Goal: Information Seeking & Learning: Learn about a topic

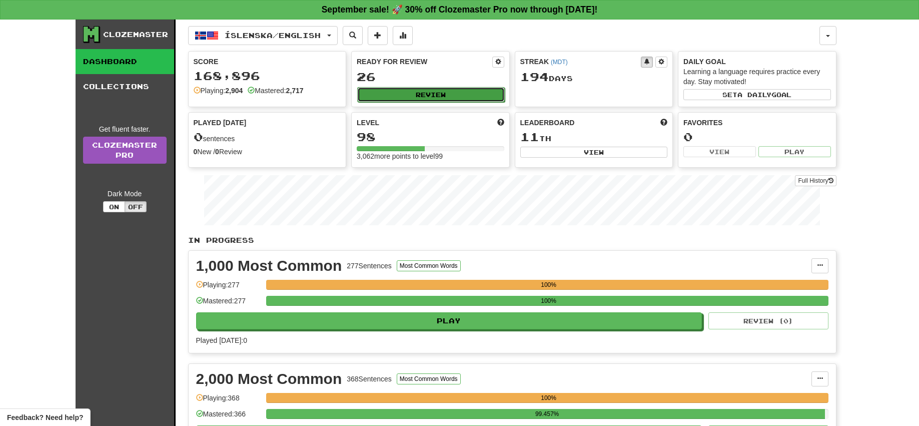
click at [436, 91] on button "Review" at bounding box center [431, 94] width 148 height 15
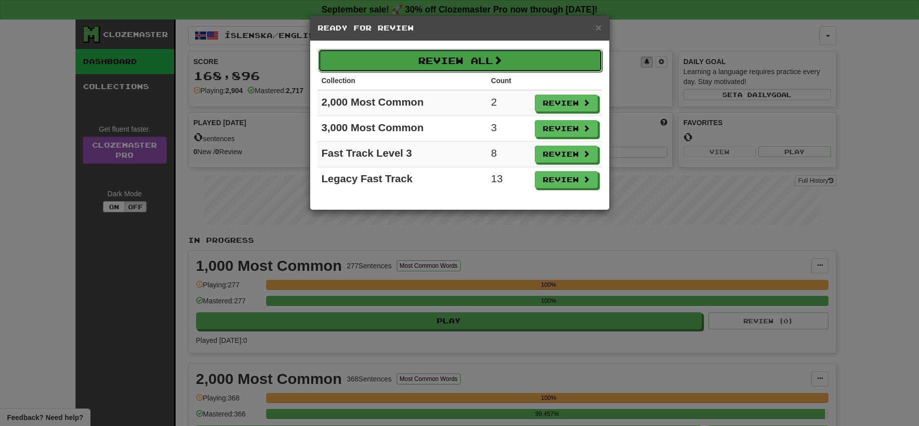
click at [459, 64] on button "Review All" at bounding box center [460, 60] width 284 height 23
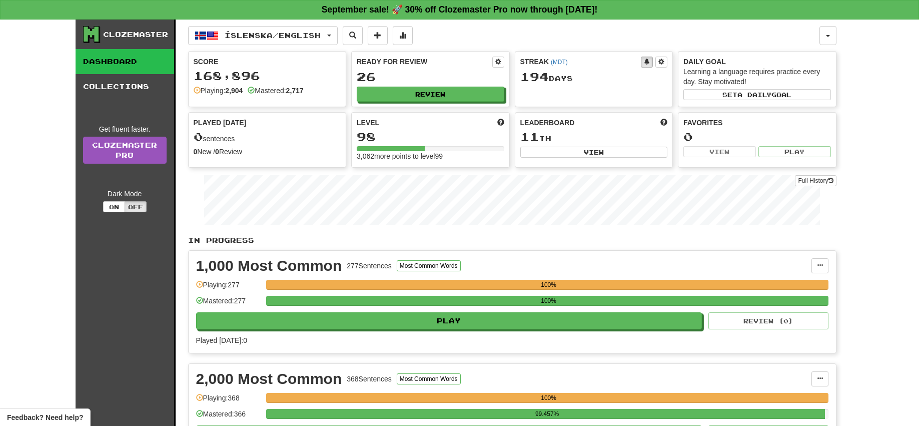
select select "**"
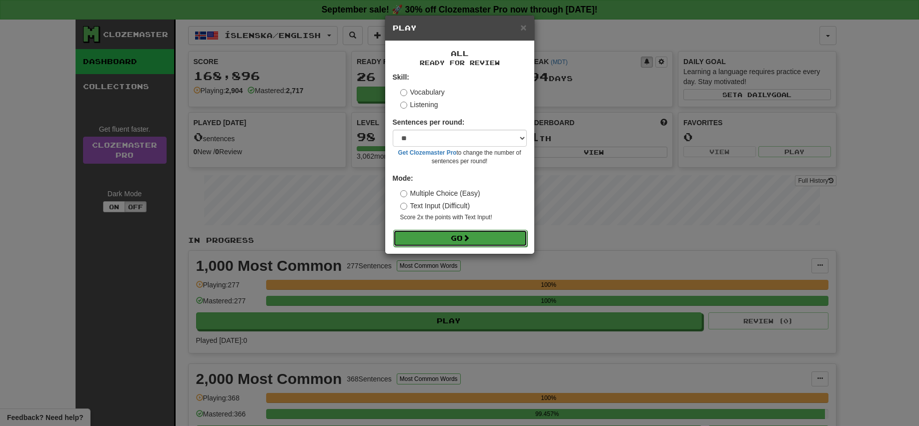
click at [461, 239] on button "Go" at bounding box center [460, 238] width 134 height 17
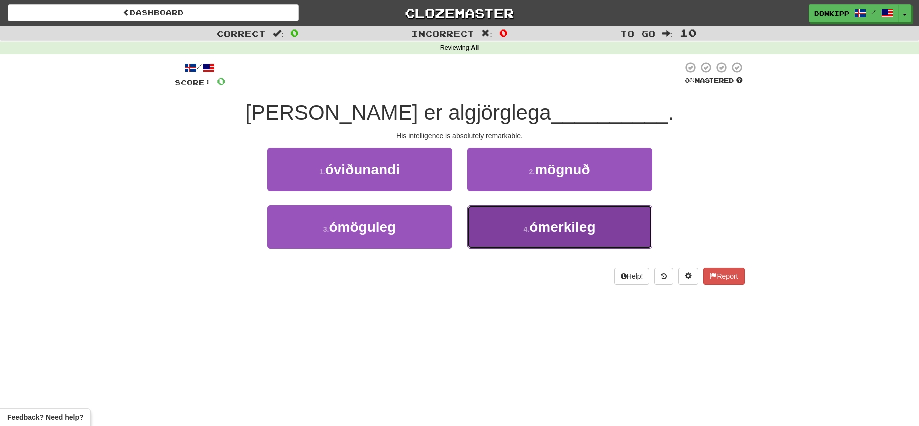
click at [541, 235] on span "ómerkileg" at bounding box center [562, 227] width 66 height 16
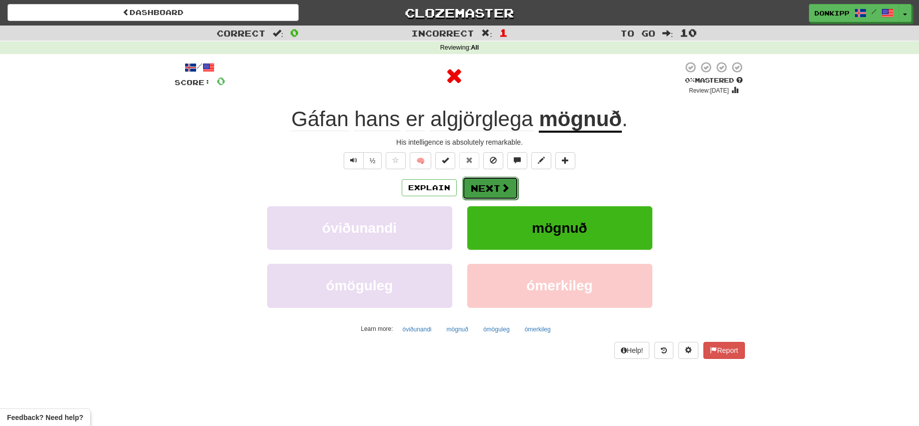
click at [487, 189] on button "Next" at bounding box center [490, 188] width 56 height 23
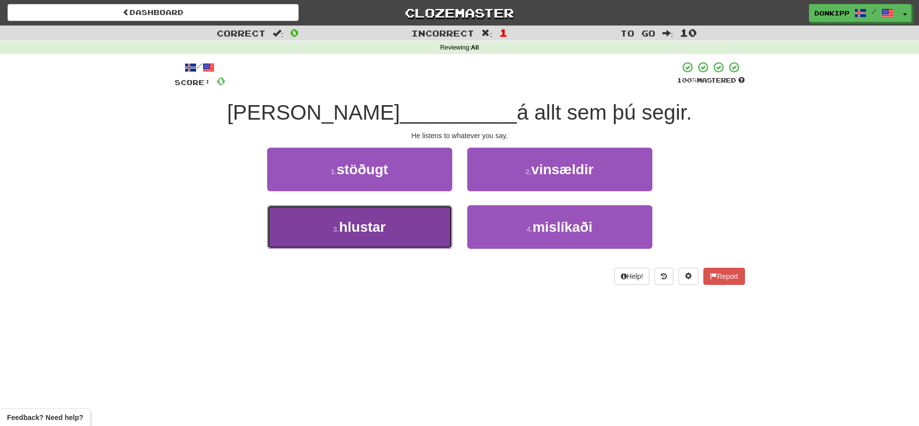
click at [425, 224] on button "3 . hlustar" at bounding box center [359, 227] width 185 height 44
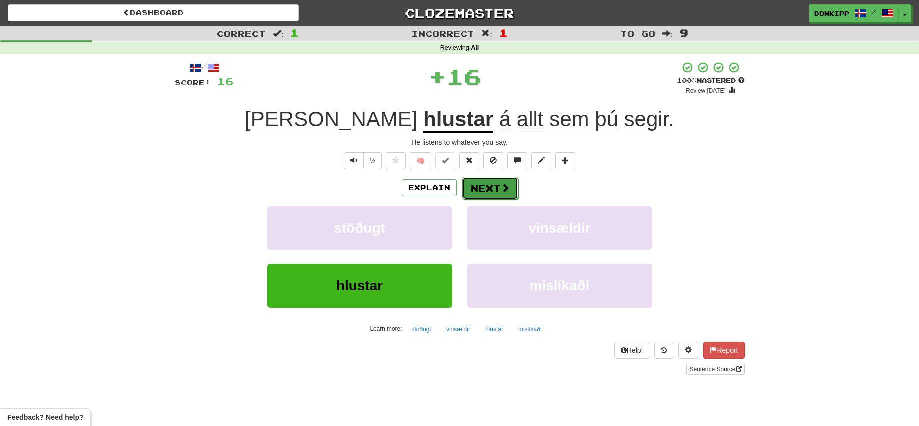
click at [495, 194] on button "Next" at bounding box center [490, 188] width 56 height 23
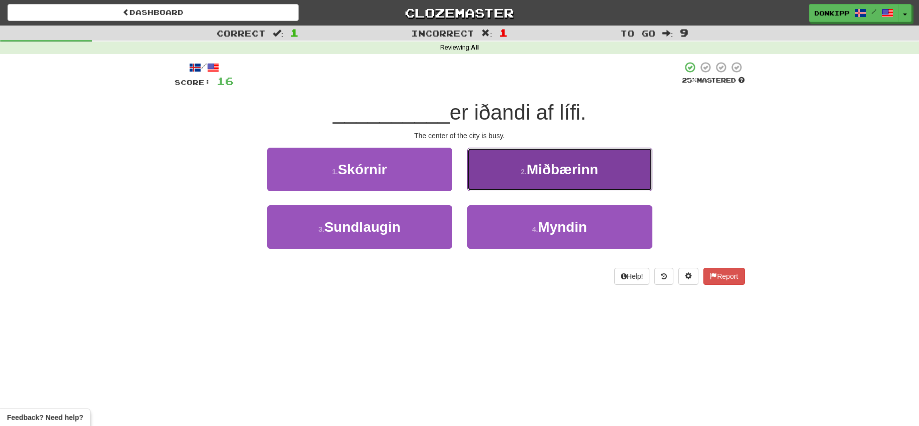
click at [514, 166] on button "2 . Miðbærinn" at bounding box center [559, 170] width 185 height 44
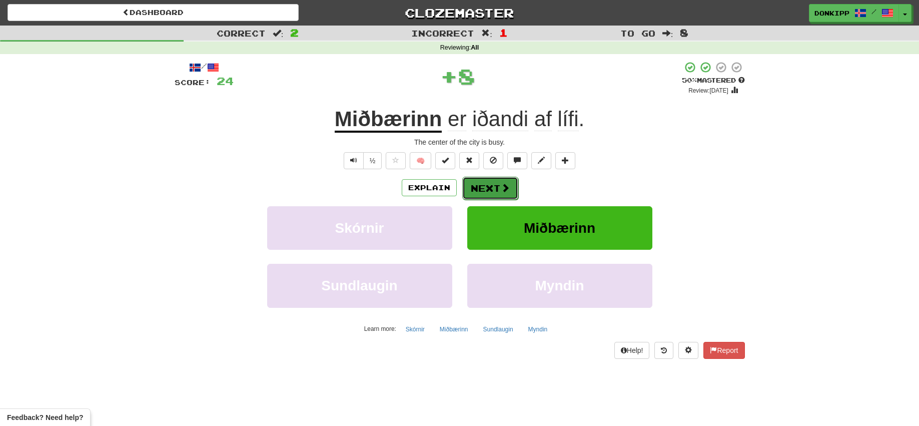
click at [490, 179] on button "Next" at bounding box center [490, 188] width 56 height 23
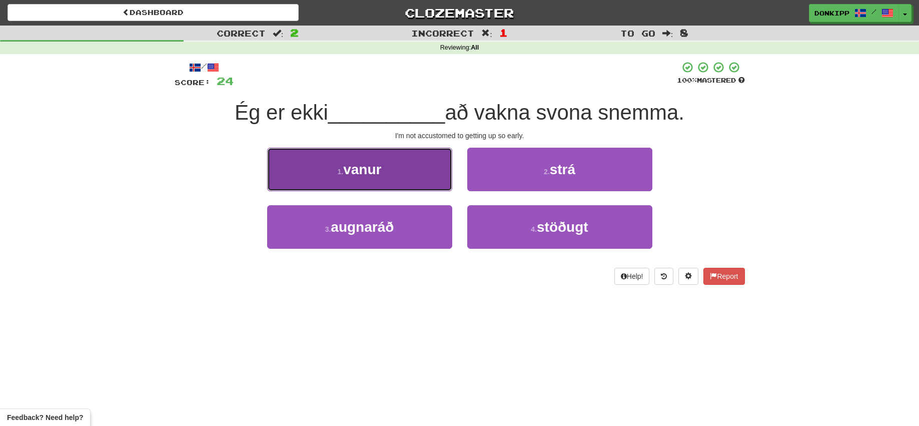
click at [414, 175] on button "1 . vanur" at bounding box center [359, 170] width 185 height 44
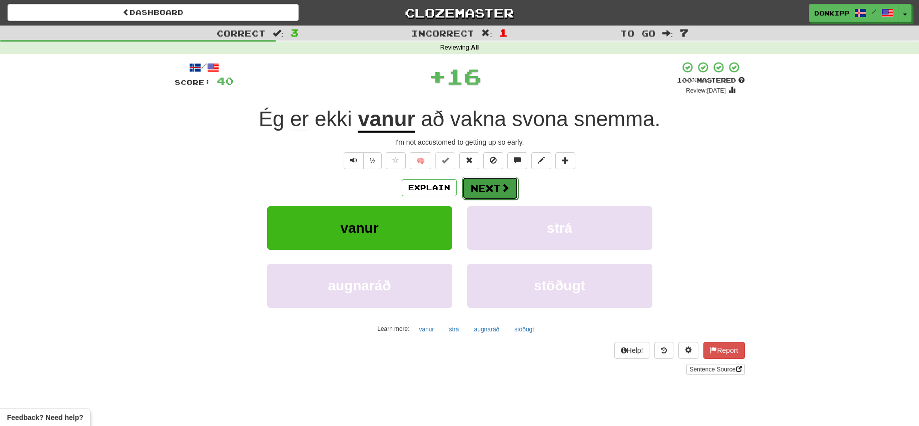
click at [493, 190] on button "Next" at bounding box center [490, 188] width 56 height 23
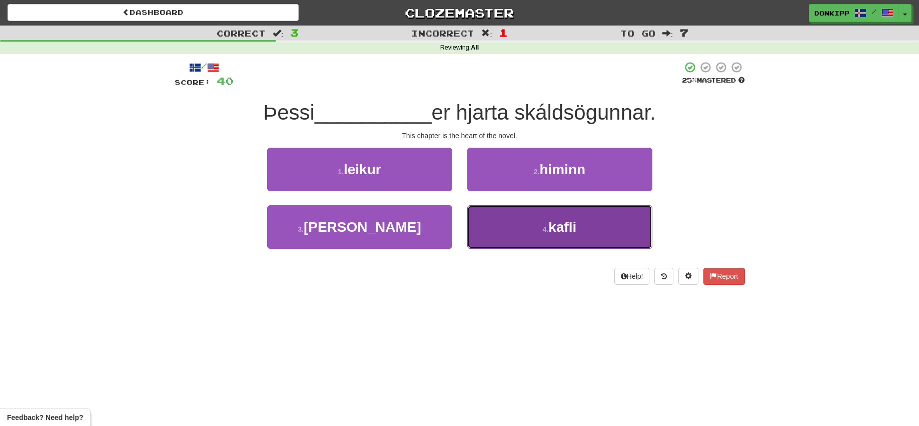
click at [507, 229] on button "4 . kafli" at bounding box center [559, 227] width 185 height 44
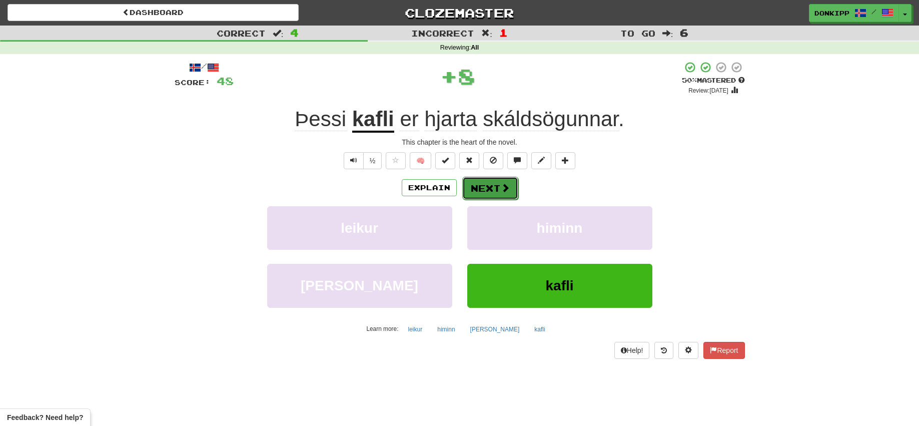
click at [486, 187] on button "Next" at bounding box center [490, 188] width 56 height 23
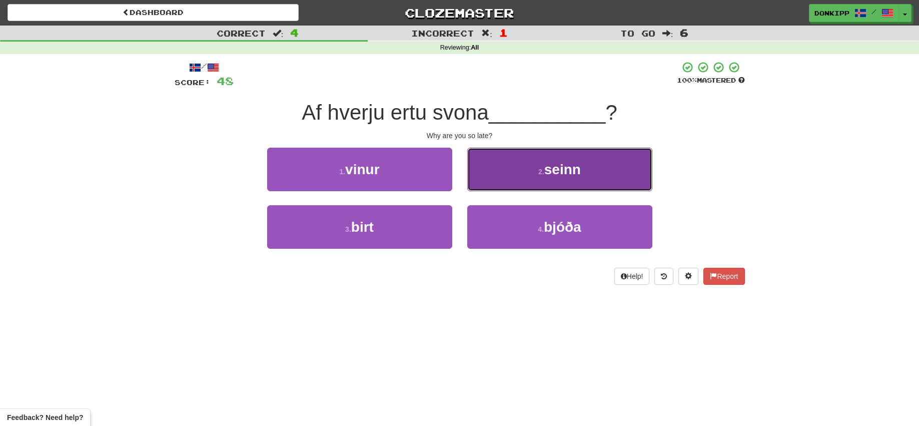
click at [520, 178] on button "2 . seinn" at bounding box center [559, 170] width 185 height 44
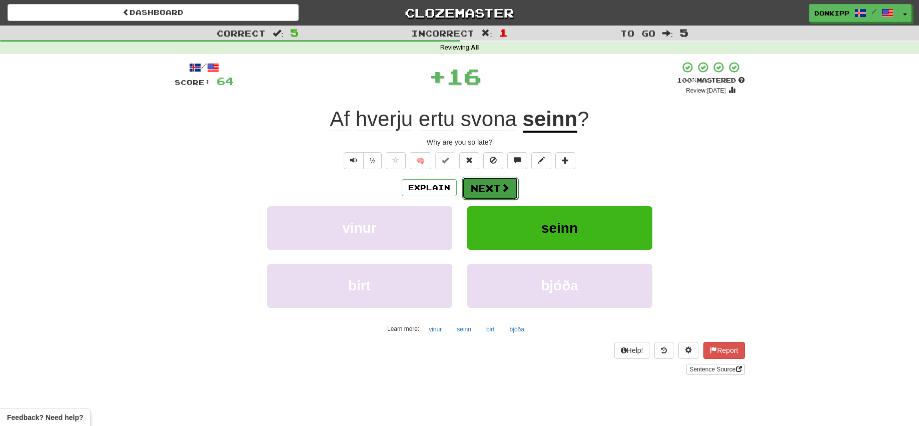
click at [490, 183] on button "Next" at bounding box center [490, 188] width 56 height 23
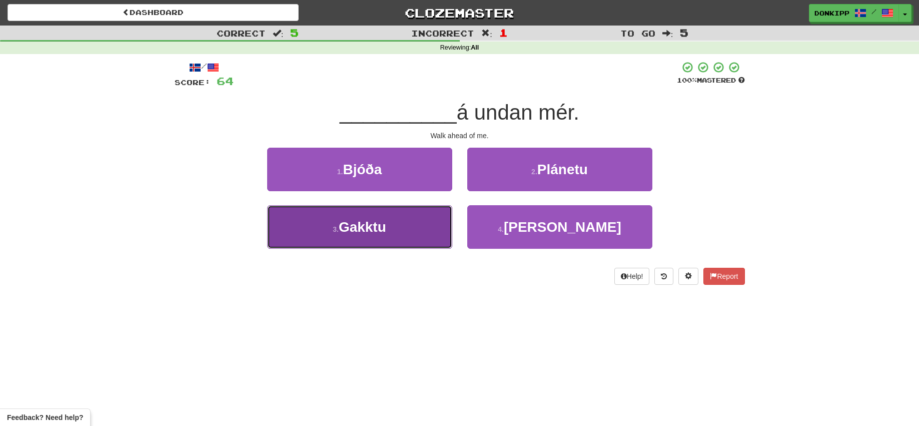
click at [440, 219] on button "3 . Gakktu" at bounding box center [359, 227] width 185 height 44
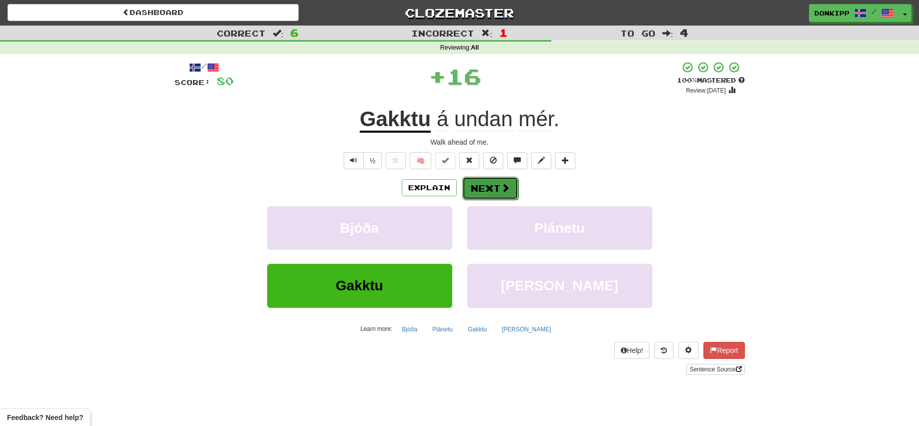
click at [484, 185] on button "Next" at bounding box center [490, 188] width 56 height 23
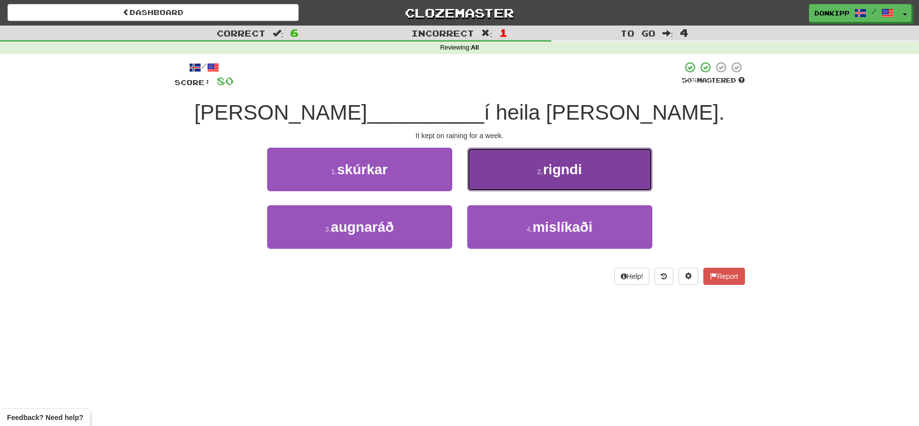
click at [498, 173] on button "2 . rigndi" at bounding box center [559, 170] width 185 height 44
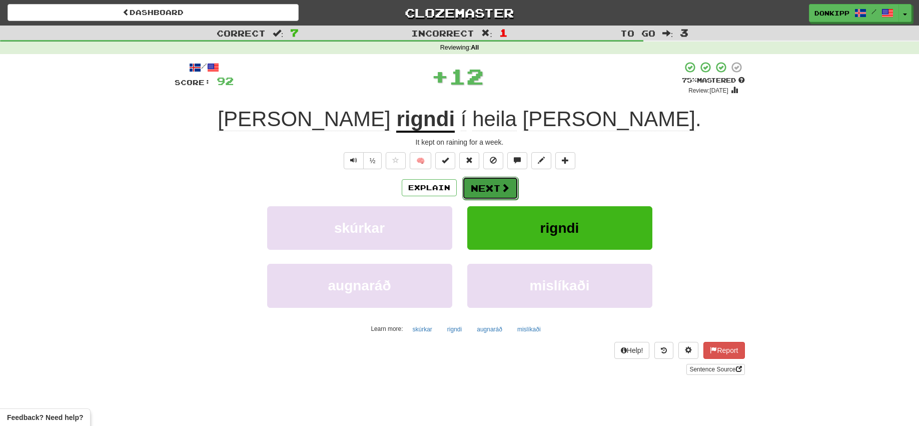
click at [486, 189] on button "Next" at bounding box center [490, 188] width 56 height 23
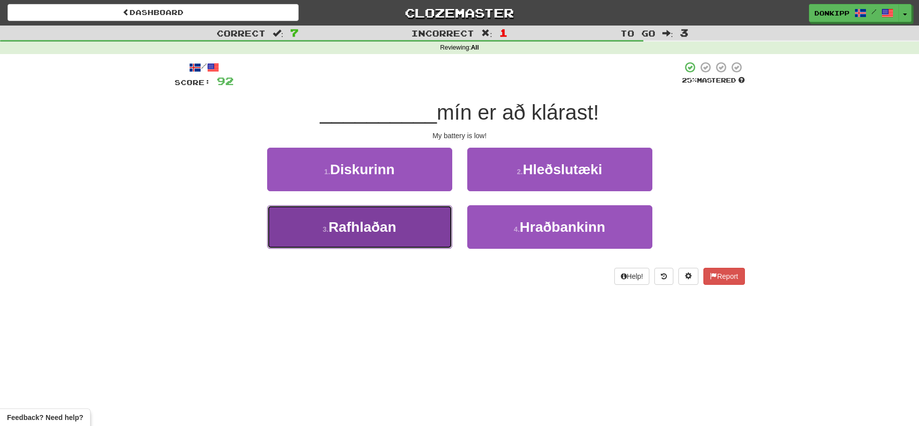
click at [422, 222] on button "3 . Rafhlaðan" at bounding box center [359, 227] width 185 height 44
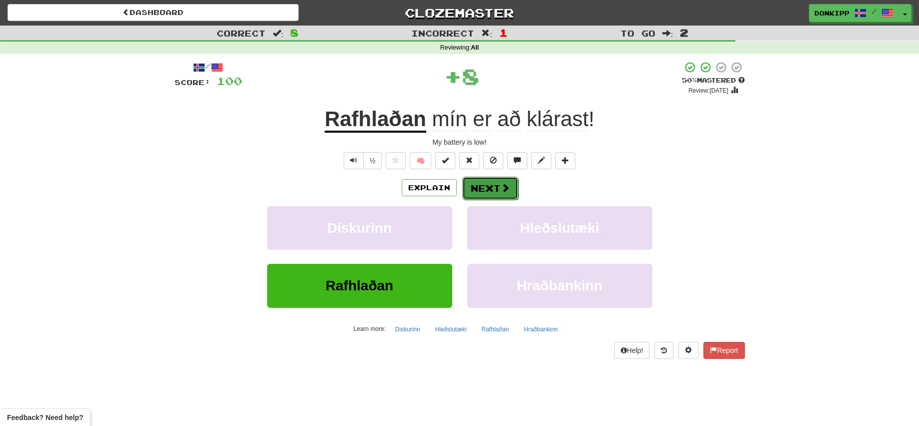
click at [474, 188] on button "Next" at bounding box center [490, 188] width 56 height 23
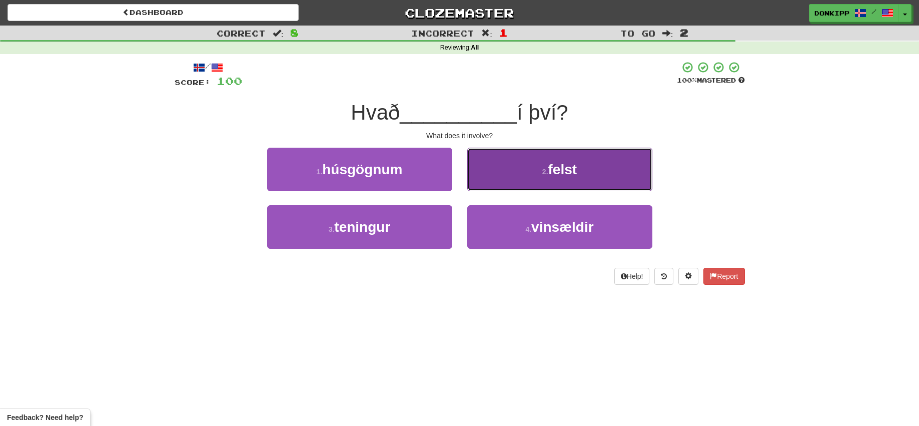
click at [488, 180] on button "2 . felst" at bounding box center [559, 170] width 185 height 44
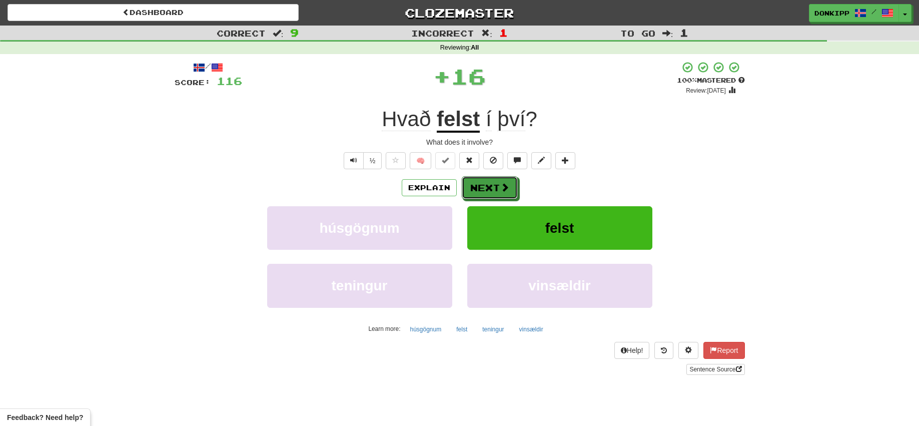
click at [488, 180] on button "Next" at bounding box center [490, 187] width 56 height 23
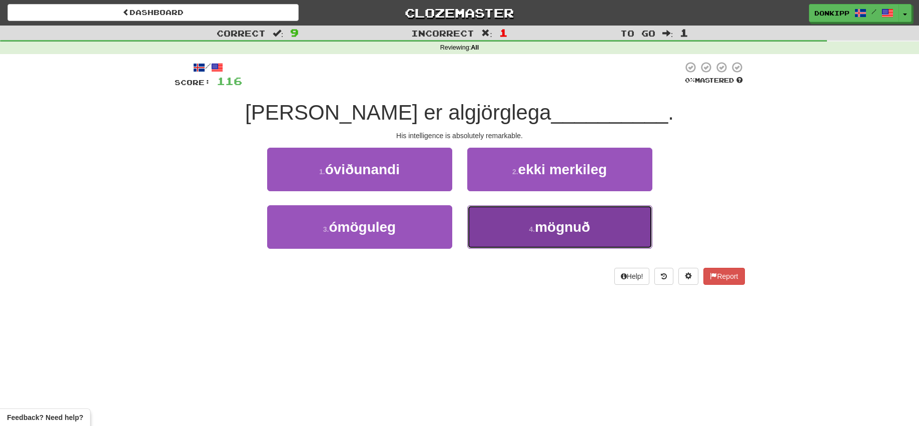
click at [509, 219] on button "4 . mögnuð" at bounding box center [559, 227] width 185 height 44
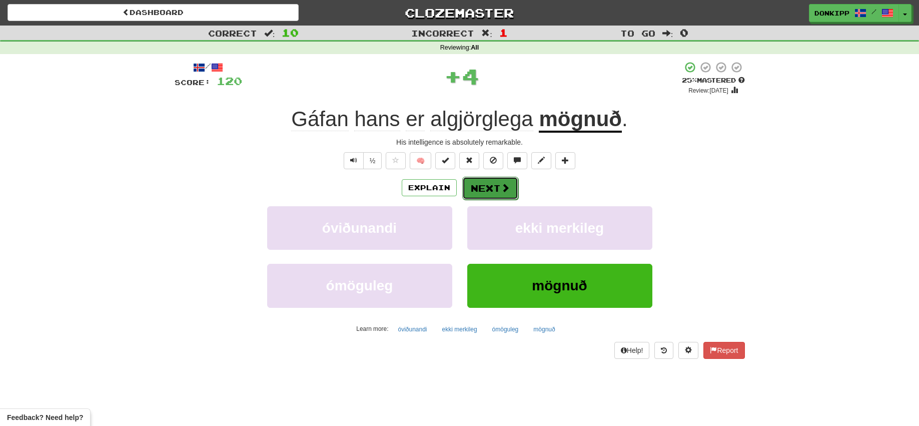
click at [491, 183] on button "Next" at bounding box center [490, 188] width 56 height 23
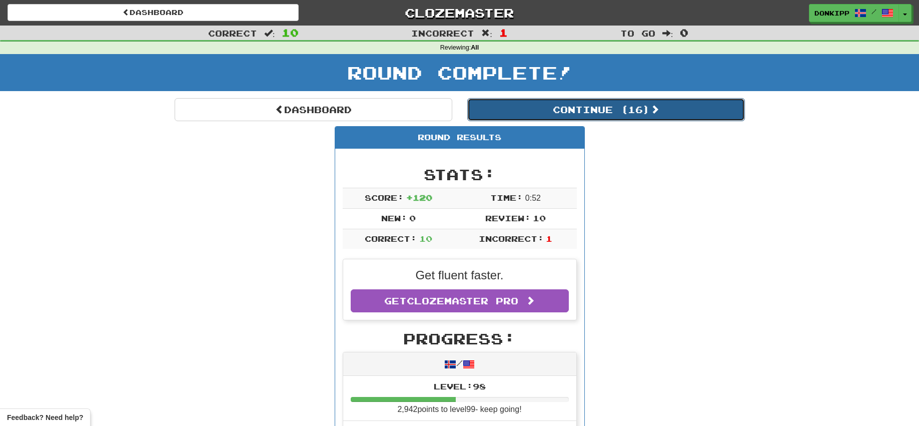
click at [553, 113] on button "Continue ( 16 )" at bounding box center [606, 109] width 278 height 23
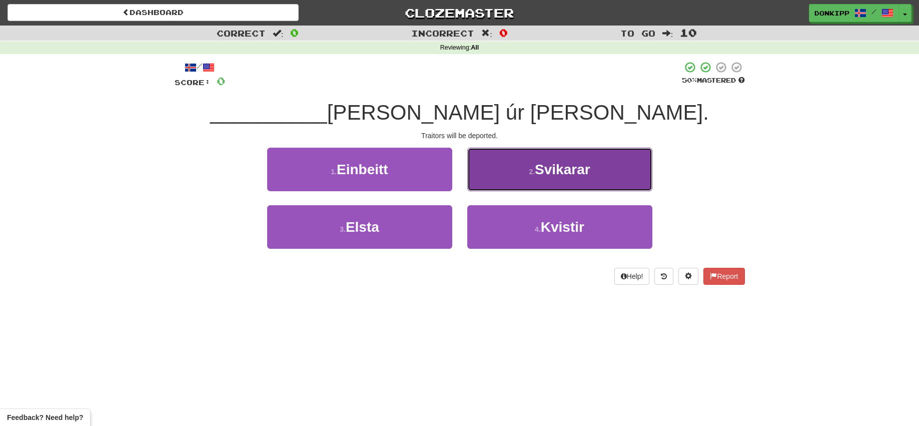
click at [499, 163] on button "2 . Svikarar" at bounding box center [559, 170] width 185 height 44
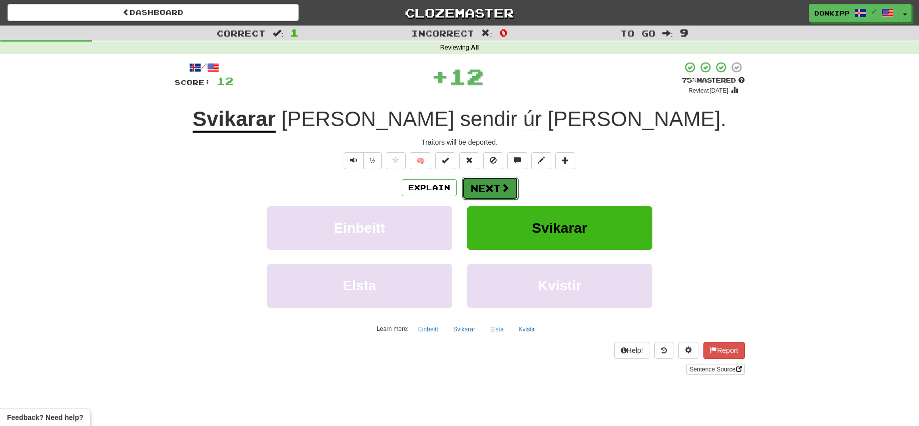
click at [483, 183] on button "Next" at bounding box center [490, 188] width 56 height 23
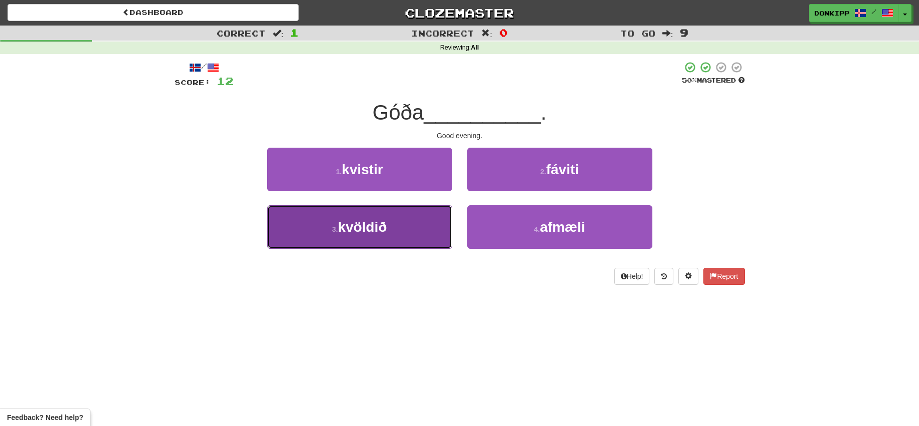
click at [419, 230] on button "3 . kvöldið" at bounding box center [359, 227] width 185 height 44
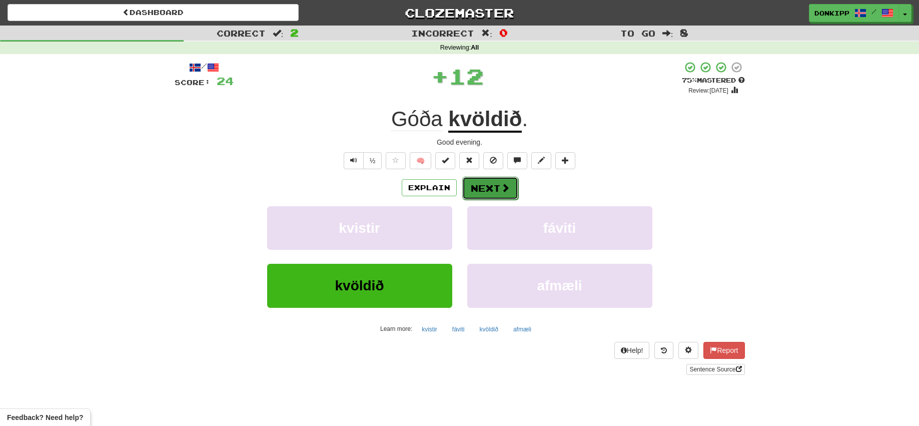
click at [484, 181] on button "Next" at bounding box center [490, 188] width 56 height 23
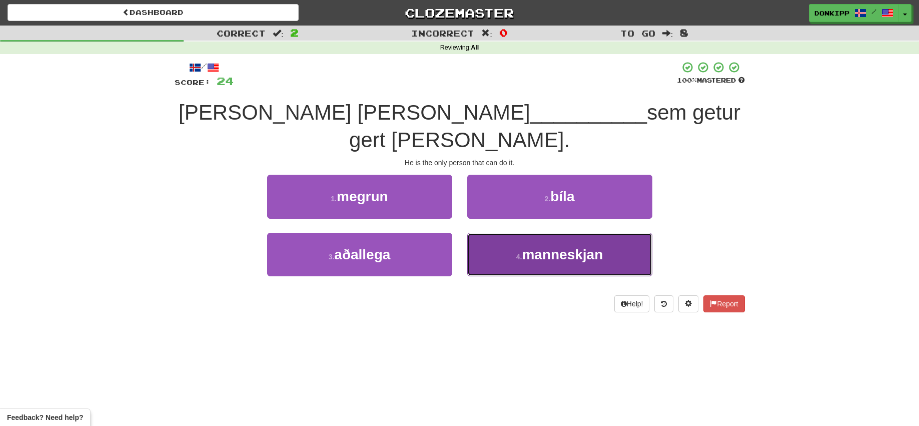
click at [524, 233] on button "4 . manneskjan" at bounding box center [559, 255] width 185 height 44
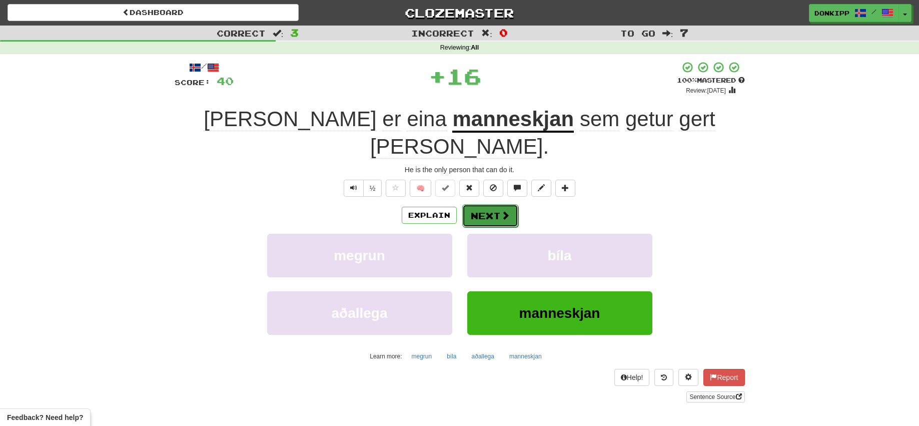
click at [490, 204] on button "Next" at bounding box center [490, 215] width 56 height 23
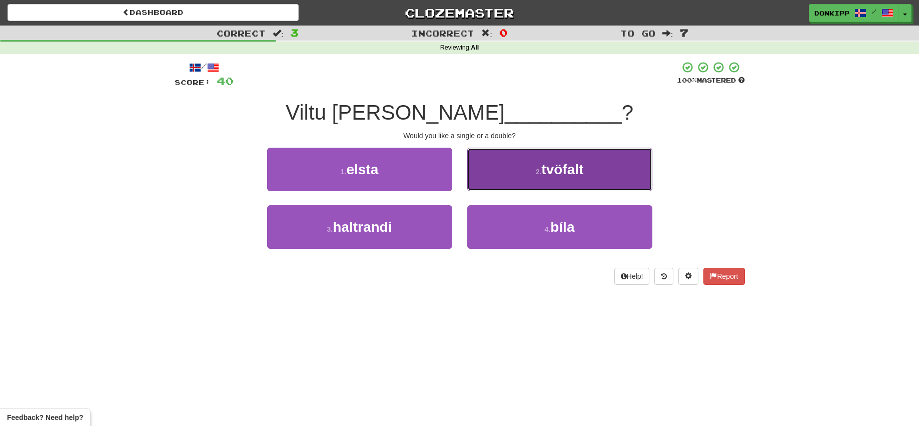
click at [506, 180] on button "2 . tvöfalt" at bounding box center [559, 170] width 185 height 44
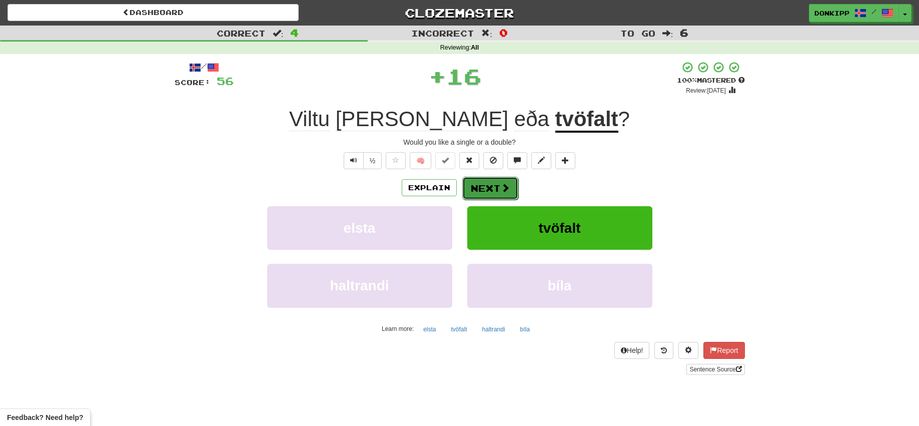
click at [499, 182] on button "Next" at bounding box center [490, 188] width 56 height 23
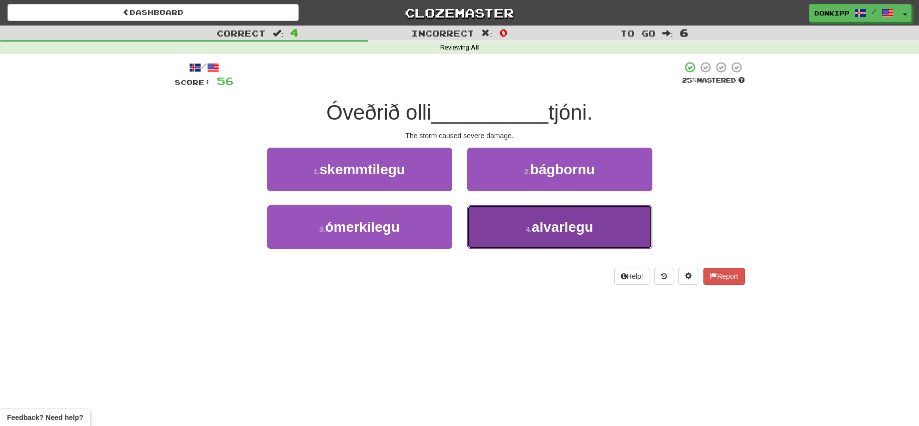
click at [528, 229] on small "4 ." at bounding box center [529, 229] width 6 height 8
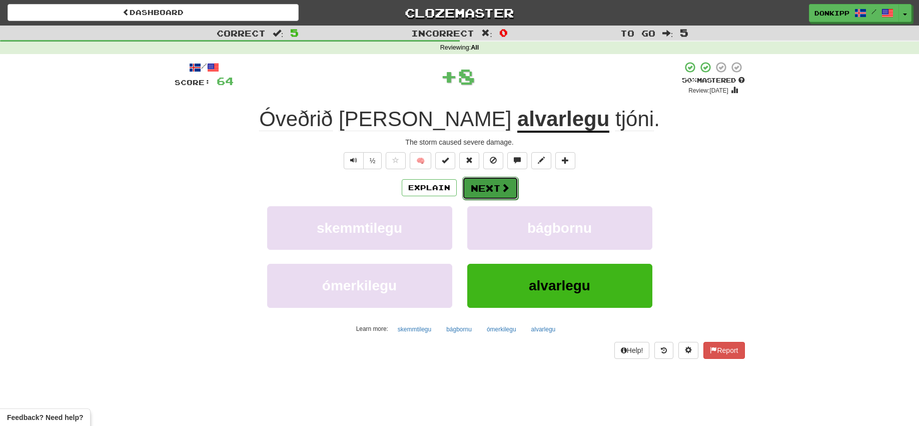
click at [491, 185] on button "Next" at bounding box center [490, 188] width 56 height 23
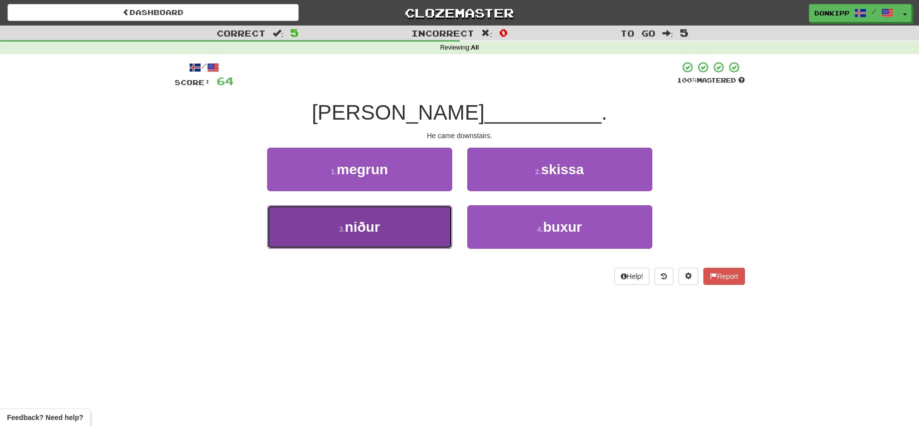
click at [419, 232] on button "3 . niður" at bounding box center [359, 227] width 185 height 44
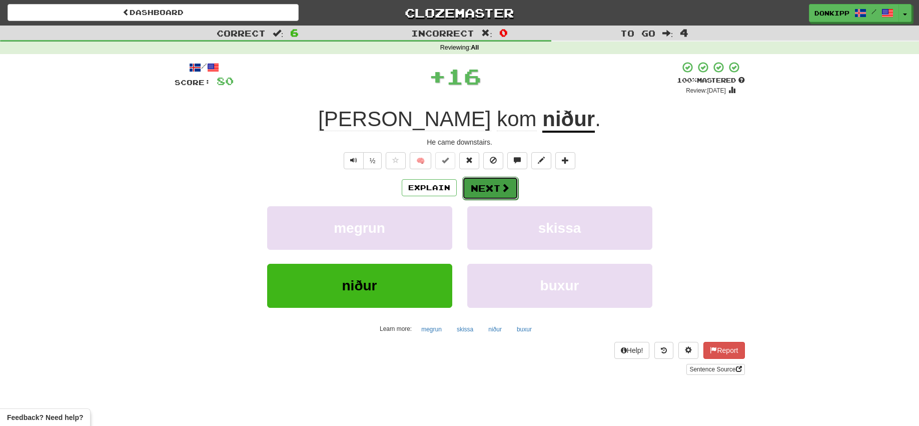
click at [478, 187] on button "Next" at bounding box center [490, 188] width 56 height 23
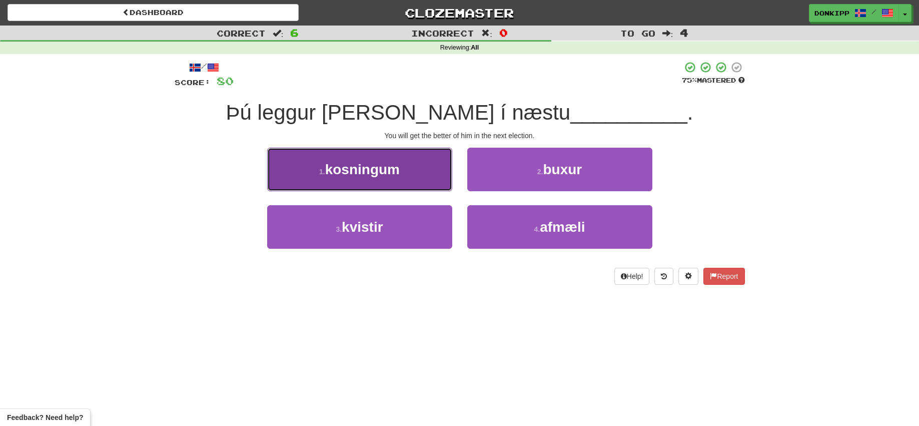
click at [420, 167] on button "1 . kosningum" at bounding box center [359, 170] width 185 height 44
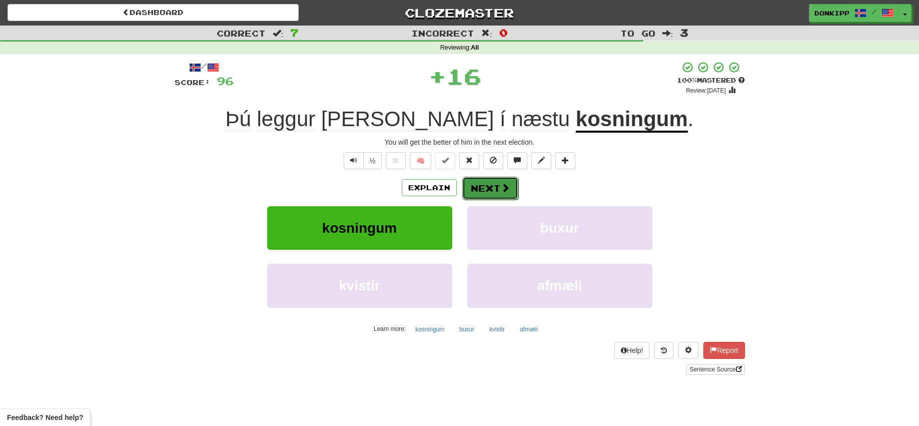
click at [487, 186] on button "Next" at bounding box center [490, 188] width 56 height 23
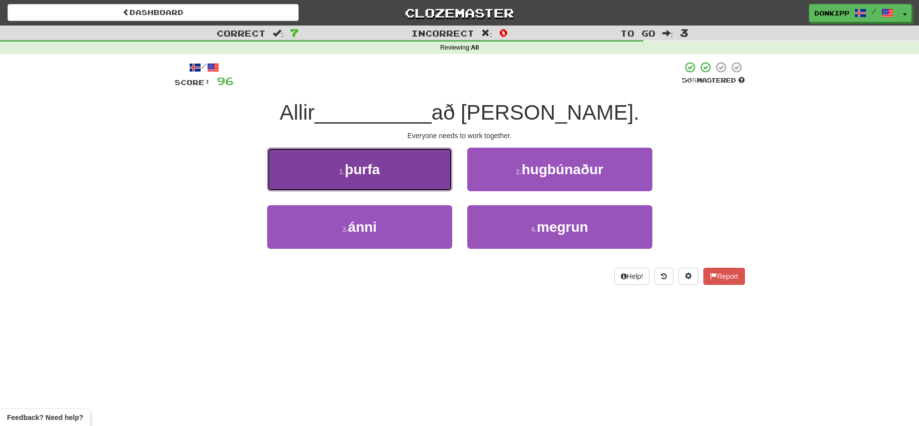
click at [413, 174] on button "1 . þurfa" at bounding box center [359, 170] width 185 height 44
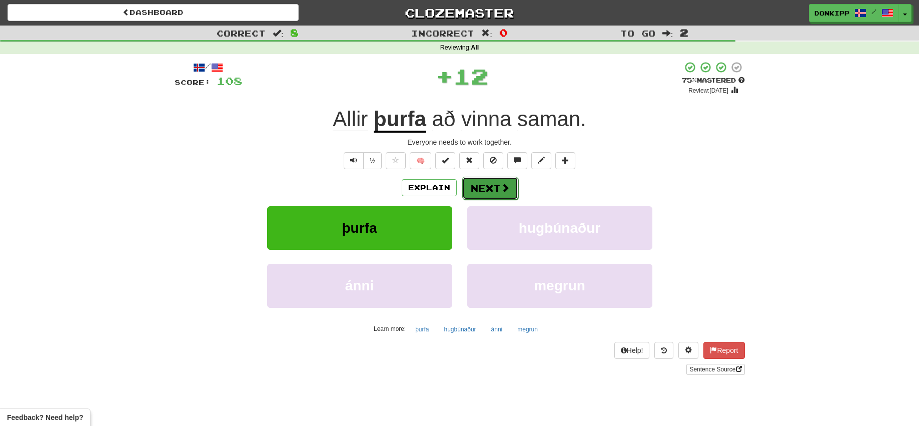
click at [474, 183] on button "Next" at bounding box center [490, 188] width 56 height 23
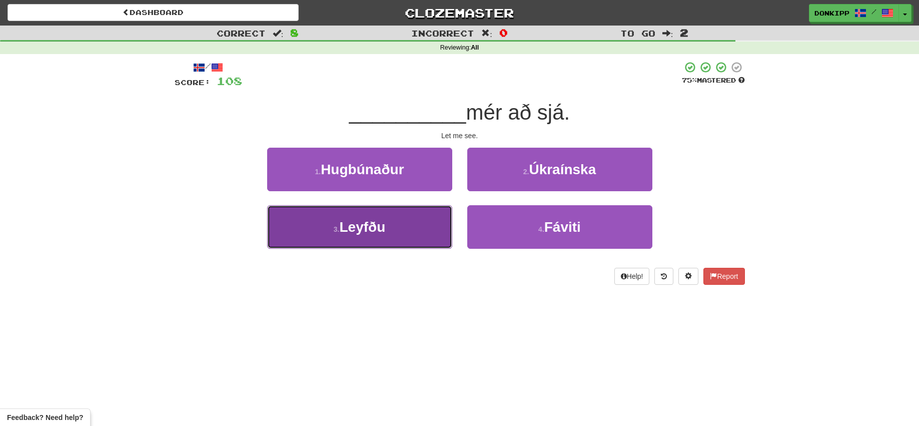
click at [408, 226] on button "3 . Leyfðu" at bounding box center [359, 227] width 185 height 44
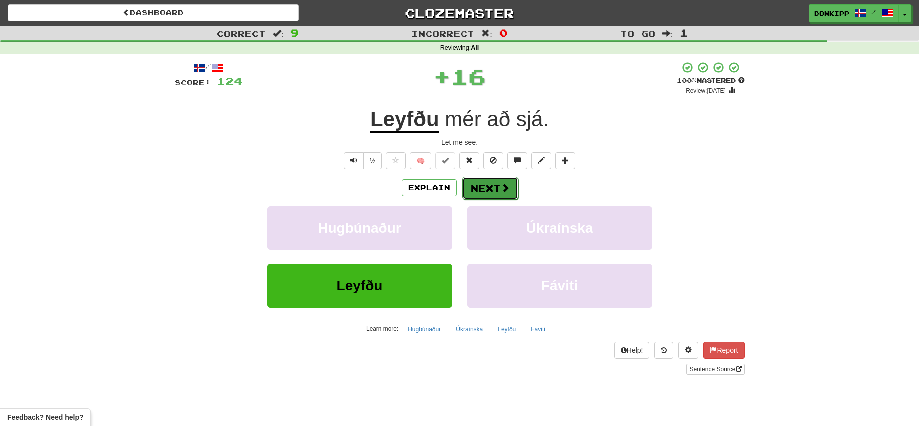
click at [486, 188] on button "Next" at bounding box center [490, 188] width 56 height 23
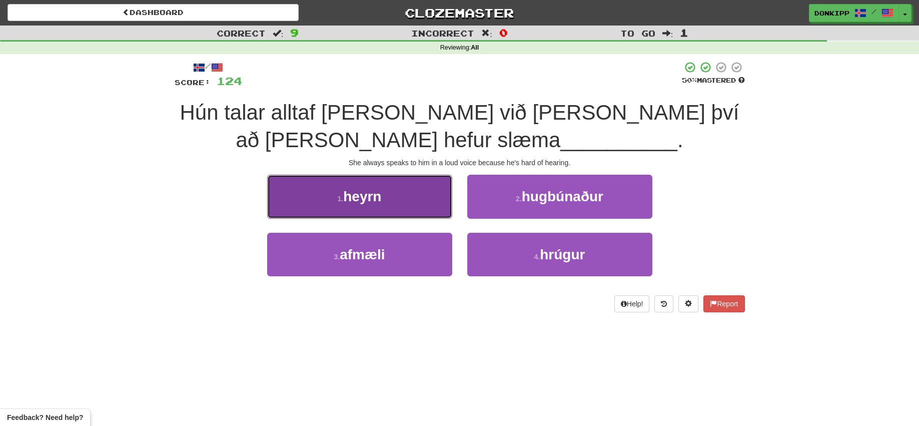
click at [384, 191] on button "1 . heyrn" at bounding box center [359, 197] width 185 height 44
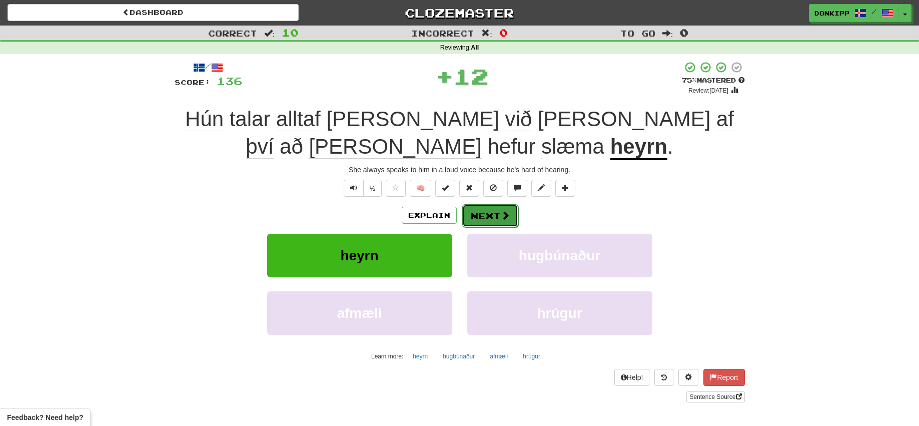
click at [480, 212] on button "Next" at bounding box center [490, 215] width 56 height 23
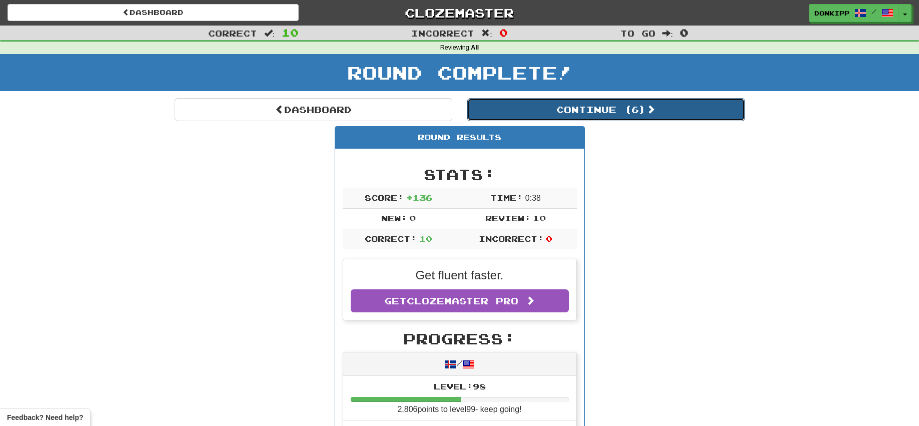
click at [560, 106] on button "Continue ( 6 )" at bounding box center [606, 109] width 278 height 23
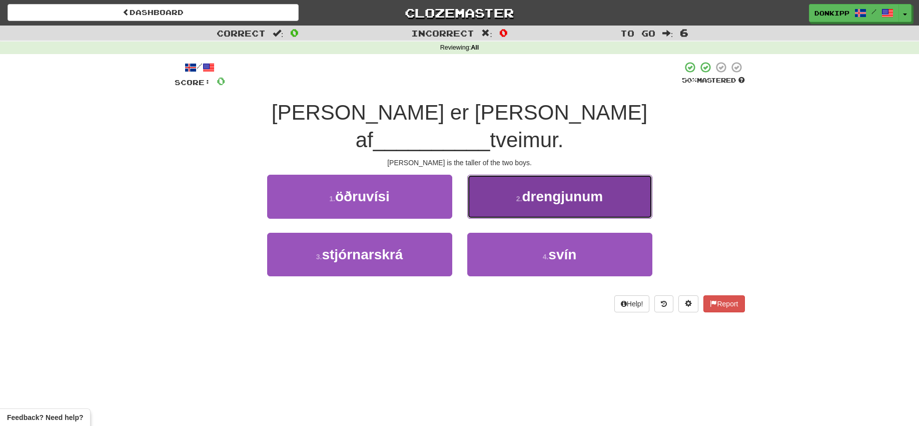
click at [529, 181] on button "2 . drengjunum" at bounding box center [559, 197] width 185 height 44
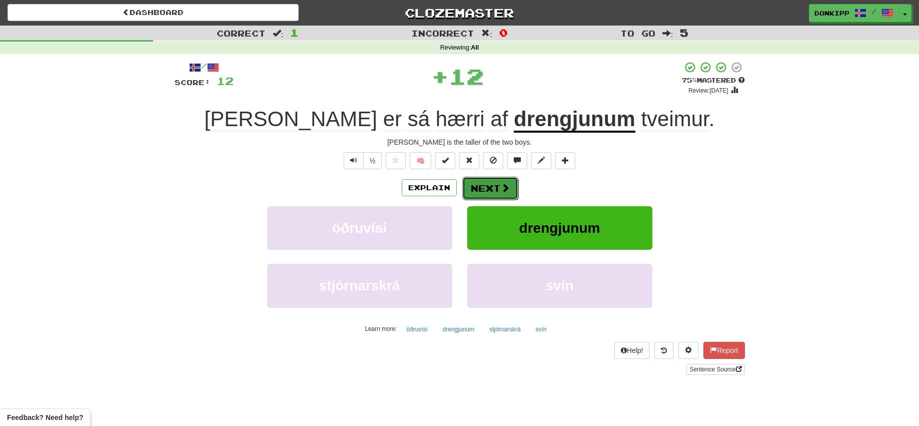
click at [496, 184] on button "Next" at bounding box center [490, 188] width 56 height 23
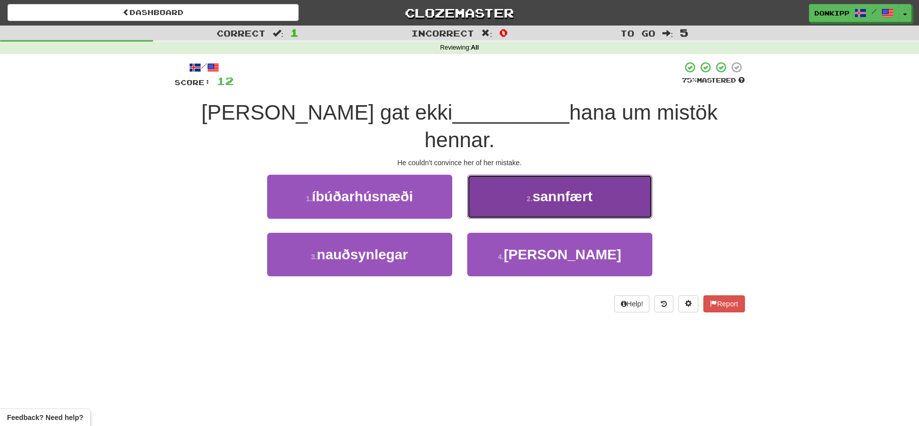
click at [543, 189] on span "sannfært" at bounding box center [562, 197] width 60 height 16
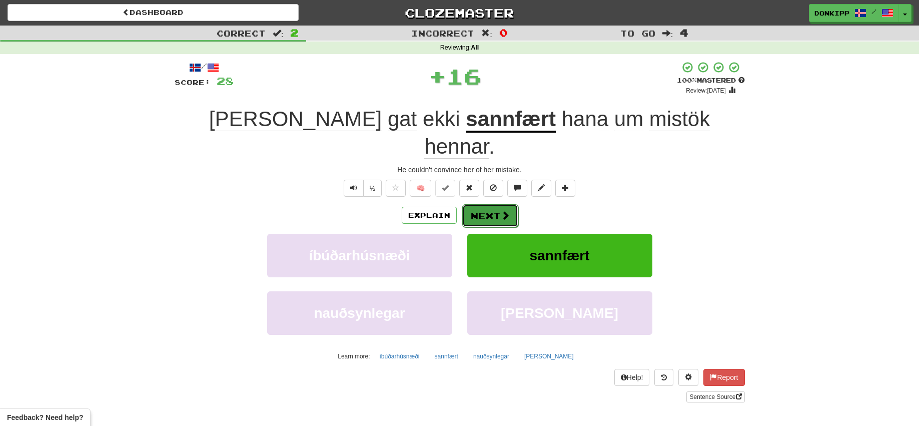
click at [484, 204] on button "Next" at bounding box center [490, 215] width 56 height 23
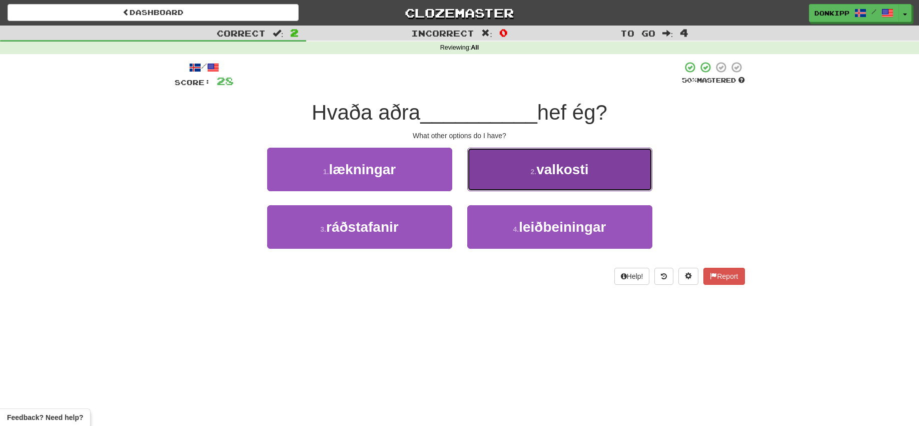
click at [531, 175] on small "2 ." at bounding box center [534, 172] width 6 height 8
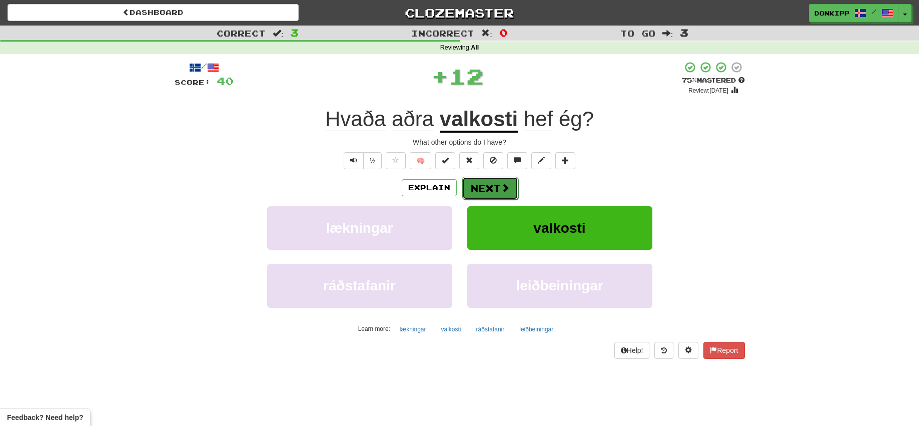
click at [491, 186] on button "Next" at bounding box center [490, 188] width 56 height 23
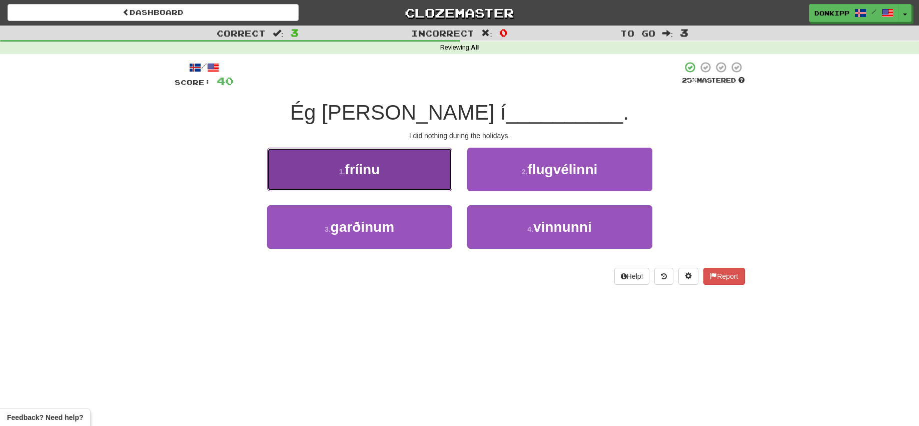
click at [390, 159] on button "1 . fríinu" at bounding box center [359, 170] width 185 height 44
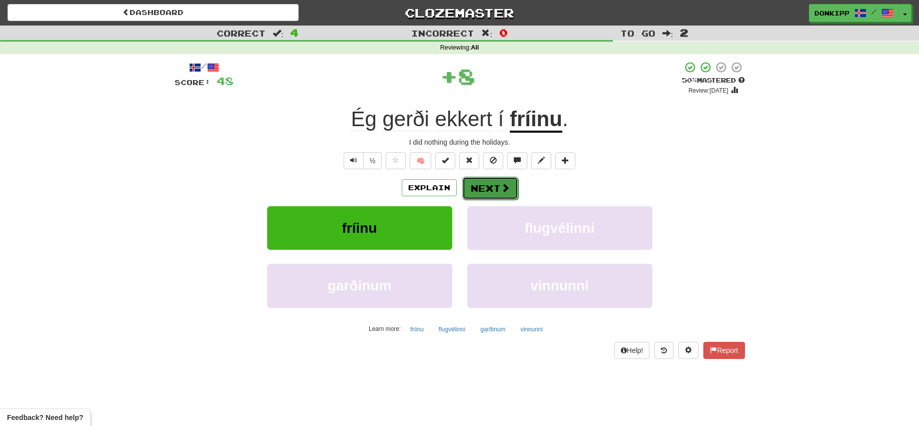
click at [484, 180] on button "Next" at bounding box center [490, 188] width 56 height 23
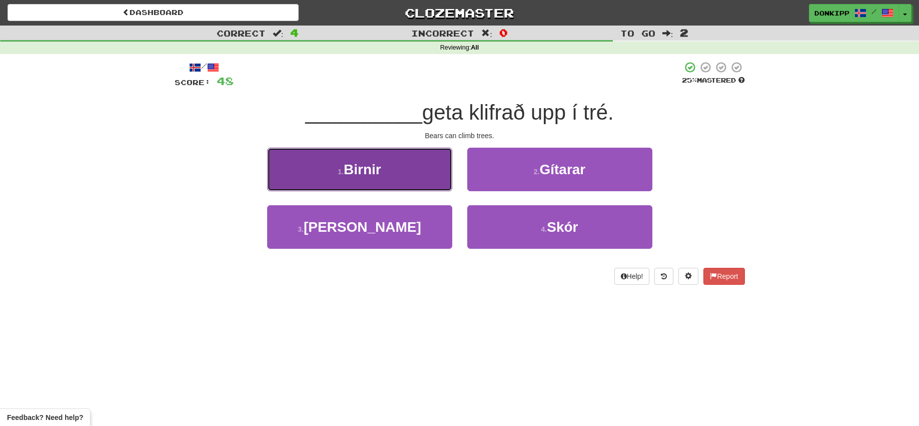
click at [359, 167] on span "Birnir" at bounding box center [363, 170] width 38 height 16
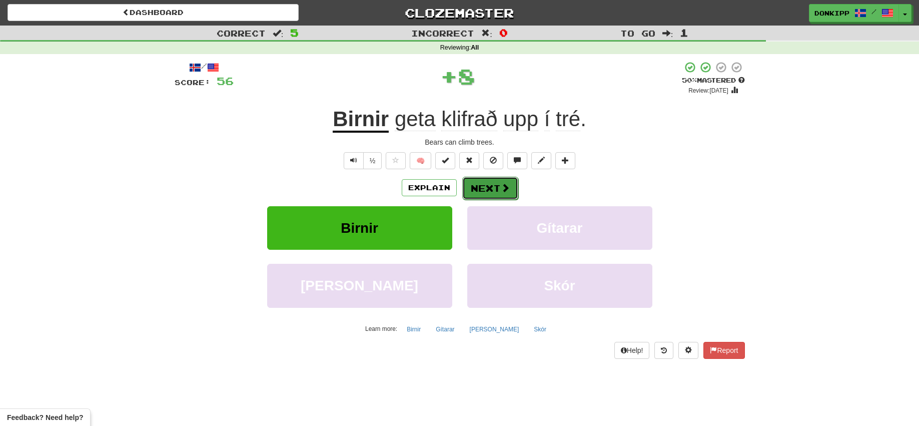
click at [475, 184] on button "Next" at bounding box center [490, 188] width 56 height 23
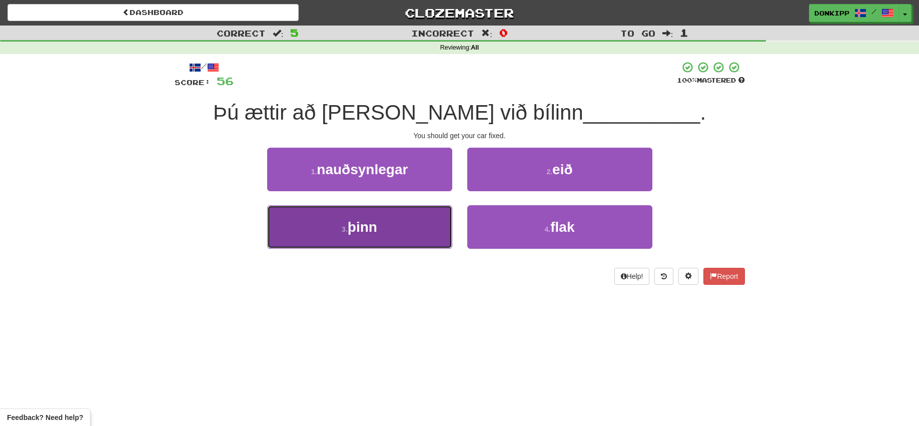
click at [391, 222] on button "3 . þinn" at bounding box center [359, 227] width 185 height 44
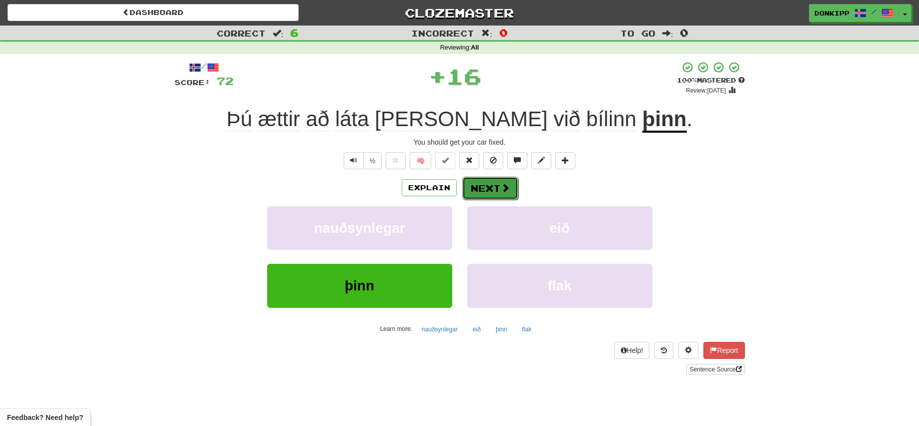
click at [483, 179] on button "Next" at bounding box center [490, 188] width 56 height 23
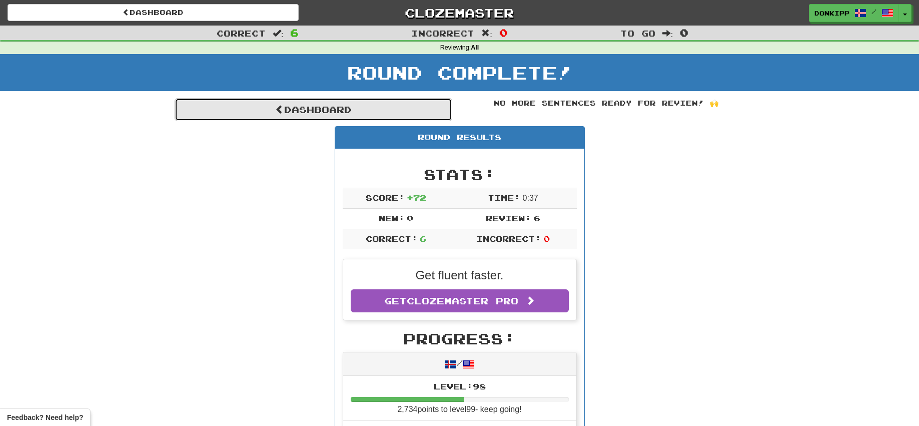
click at [322, 104] on link "Dashboard" at bounding box center [314, 109] width 278 height 23
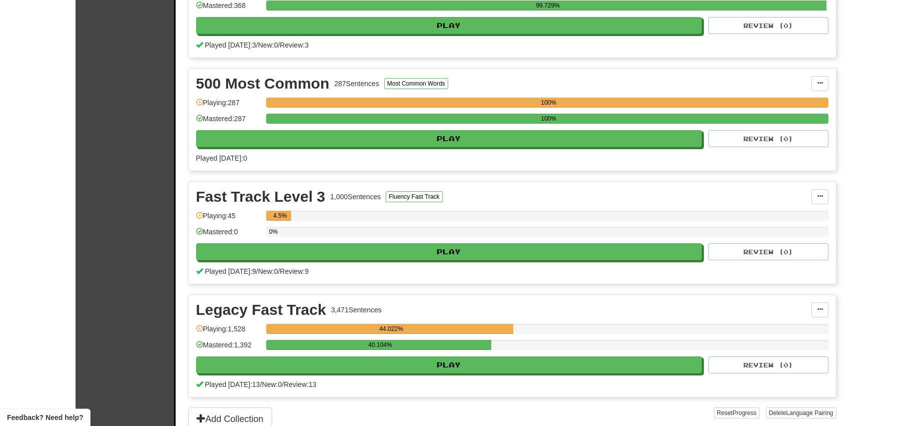
scroll to position [528, 0]
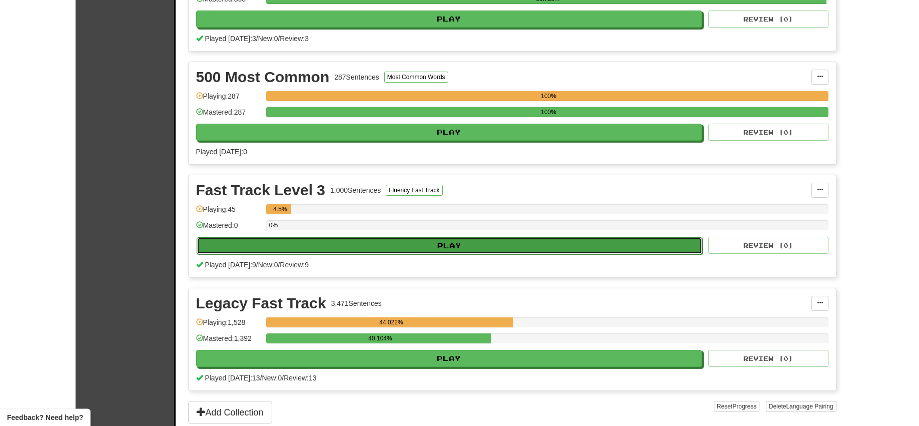
click at [498, 241] on button "Play" at bounding box center [450, 245] width 506 height 17
select select "**"
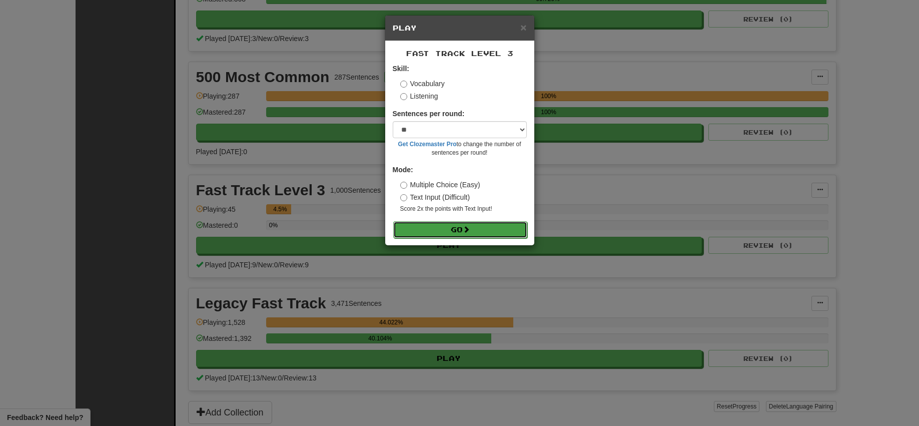
click at [467, 226] on button "Go" at bounding box center [460, 229] width 134 height 17
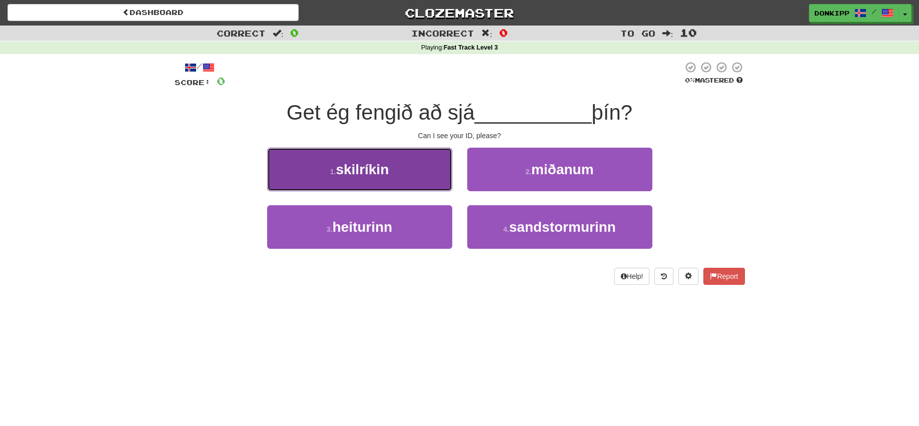
click at [381, 173] on span "skilríkin" at bounding box center [362, 170] width 53 height 16
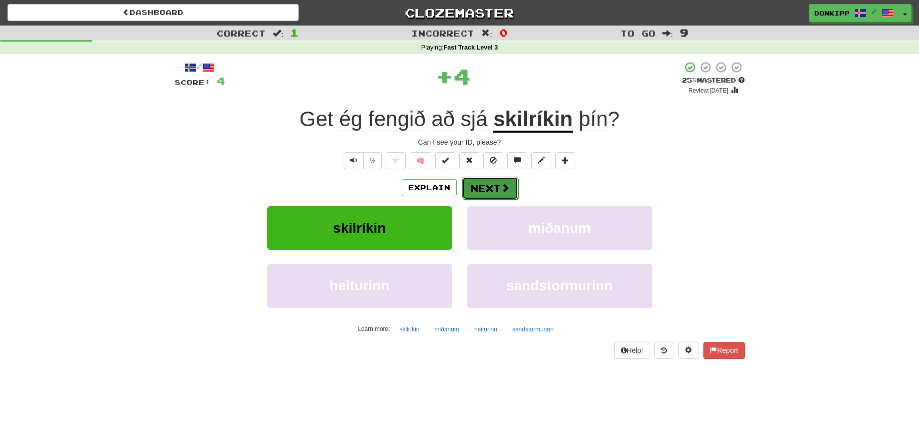
click at [490, 194] on button "Next" at bounding box center [490, 188] width 56 height 23
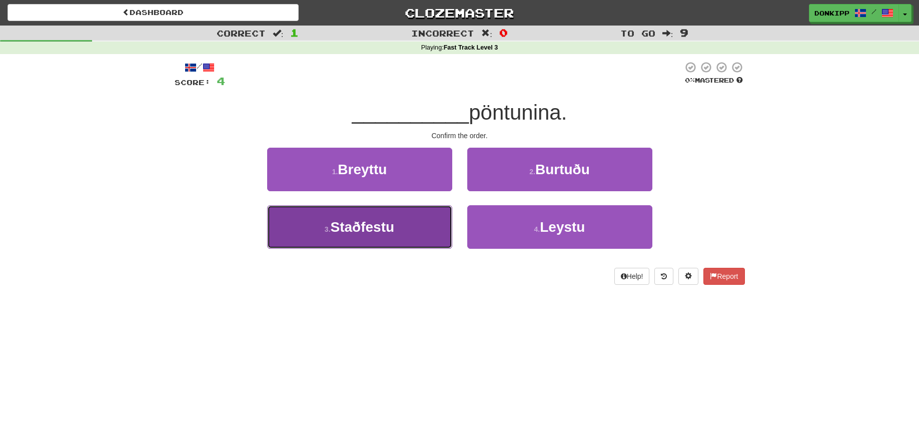
click at [373, 226] on span "Staðfestu" at bounding box center [363, 227] width 64 height 16
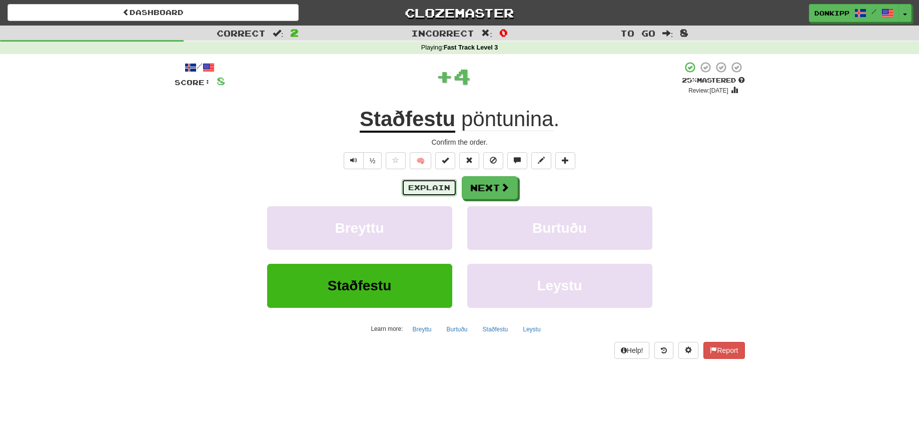
click at [427, 182] on button "Explain" at bounding box center [429, 187] width 55 height 17
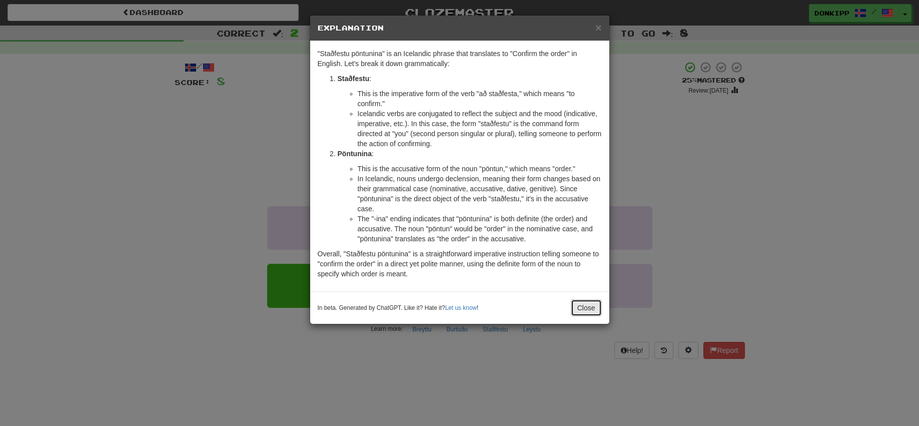
click at [580, 308] on button "Close" at bounding box center [586, 307] width 31 height 17
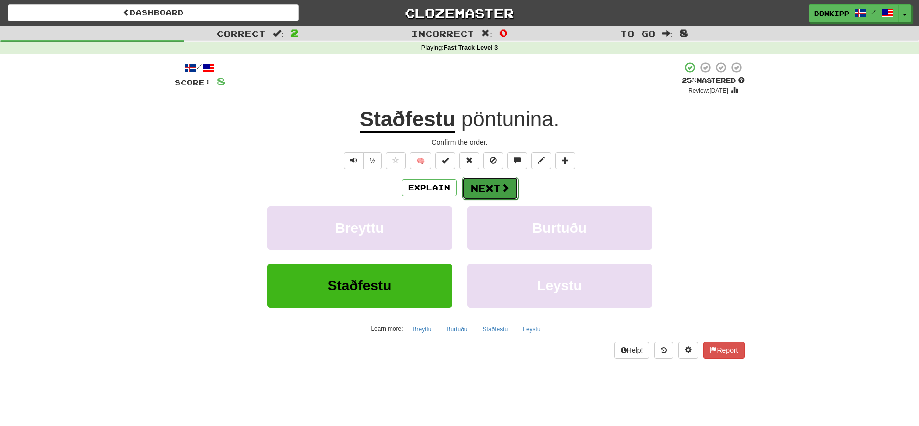
click at [501, 191] on span at bounding box center [505, 187] width 9 height 9
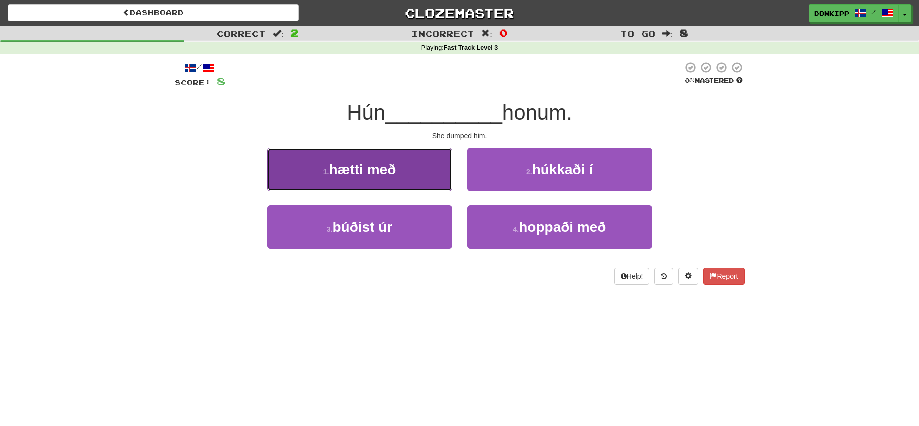
click at [442, 175] on button "1 . hætti með" at bounding box center [359, 170] width 185 height 44
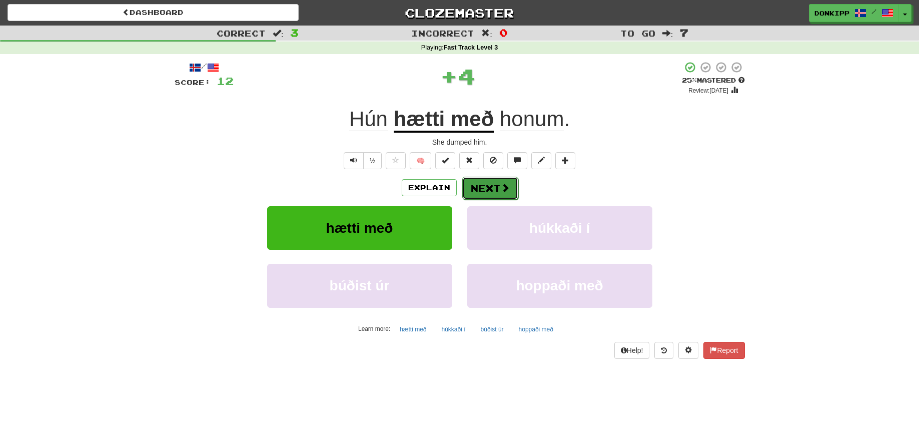
click at [498, 188] on button "Next" at bounding box center [490, 188] width 56 height 23
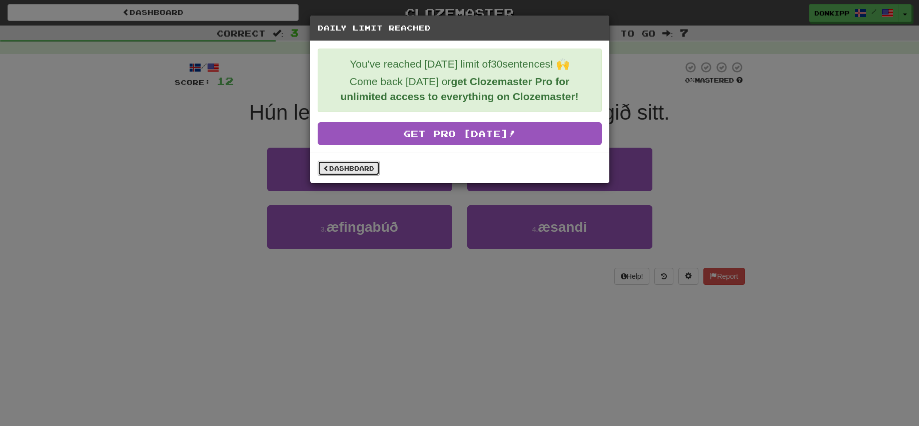
click at [351, 167] on link "Dashboard" at bounding box center [349, 168] width 62 height 15
